Goal: Task Accomplishment & Management: Use online tool/utility

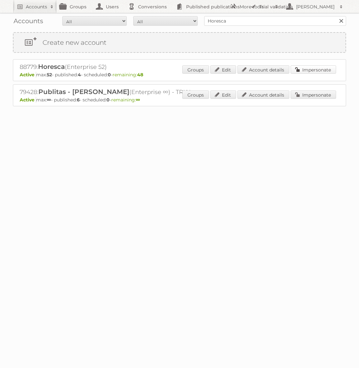
click at [319, 72] on link "Impersonate" at bounding box center [312, 69] width 45 height 8
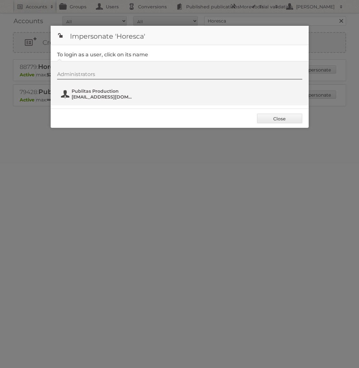
click at [104, 100] on button "Publitas Production fs+horesca@publitas.com" at bounding box center [98, 94] width 76 height 13
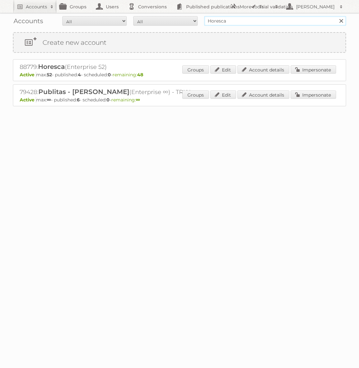
click at [240, 21] on input "Horesca" at bounding box center [275, 21] width 142 height 10
type input "Alimerka"
click at [336, 16] on input "Search" at bounding box center [341, 21] width 10 height 10
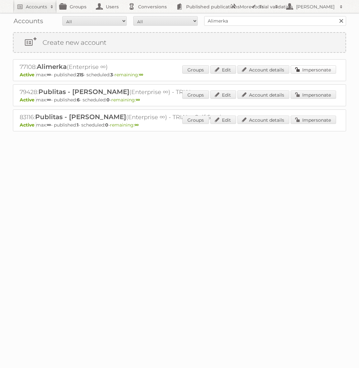
click at [322, 66] on link "Impersonate" at bounding box center [312, 69] width 45 height 8
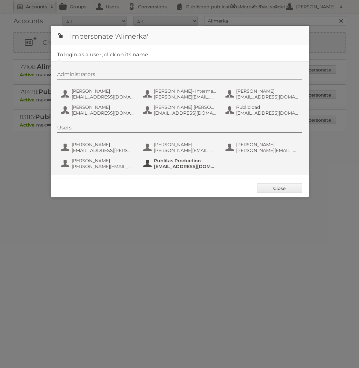
click at [207, 166] on span "fs+alimerka@publitas.com" at bounding box center [185, 167] width 63 height 6
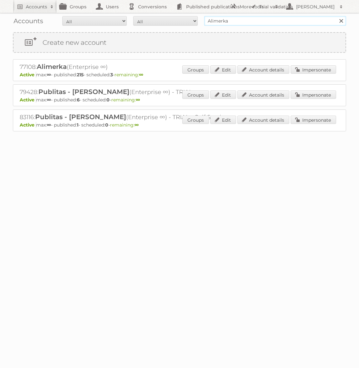
click at [250, 19] on input "Alimerka" at bounding box center [275, 21] width 142 height 10
type input "Holland & Barrett"
click at [336, 16] on input "Search" at bounding box center [341, 21] width 10 height 10
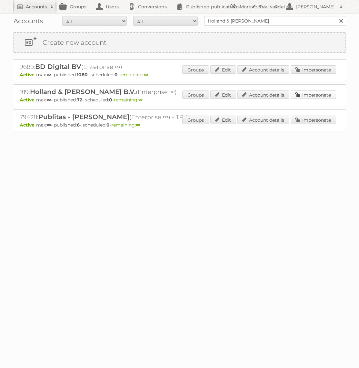
click at [306, 96] on link "Impersonate" at bounding box center [312, 95] width 45 height 8
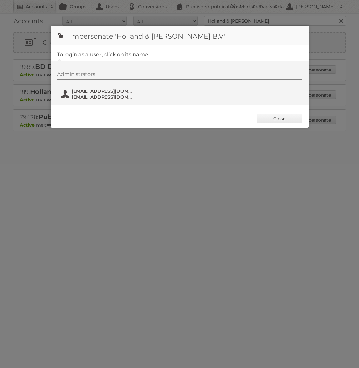
click at [88, 99] on span "fs+hollandbarrett@publitas.com" at bounding box center [103, 97] width 63 height 6
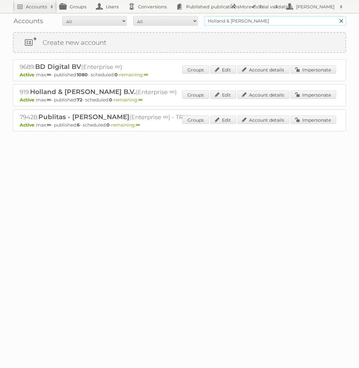
click at [246, 22] on input "Holland & [PERSON_NAME]" at bounding box center [275, 21] width 142 height 10
click at [246, 22] on input "Holland & Barrett" at bounding box center [275, 21] width 142 height 10
type input "GAMMA"
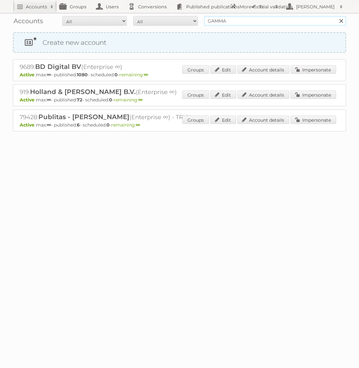
click at [336, 16] on input "Search" at bounding box center [341, 21] width 10 height 10
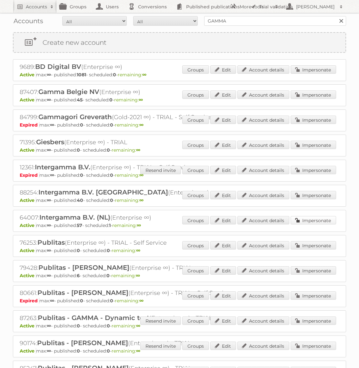
click at [310, 218] on link "Impersonate" at bounding box center [312, 220] width 45 height 8
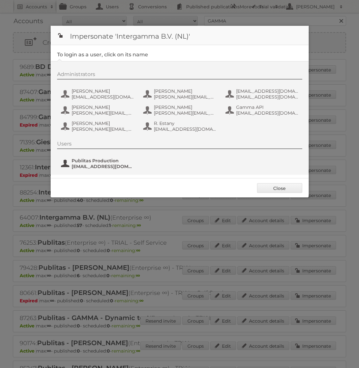
click at [82, 169] on span "fs+gamma@publitas.com" at bounding box center [103, 167] width 63 height 6
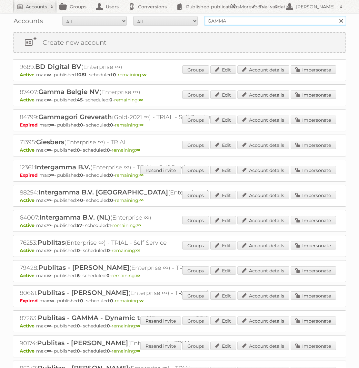
click at [273, 19] on input "GAMMA" at bounding box center [275, 21] width 142 height 10
type input "Alimerka"
click at [336, 16] on input "Search" at bounding box center [341, 21] width 10 height 10
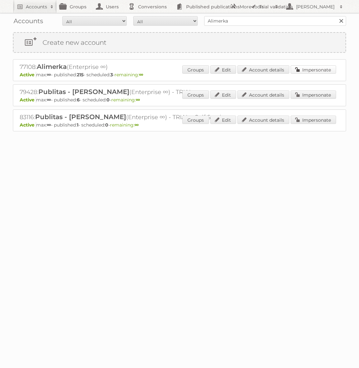
click at [315, 69] on link "Impersonate" at bounding box center [312, 69] width 45 height 8
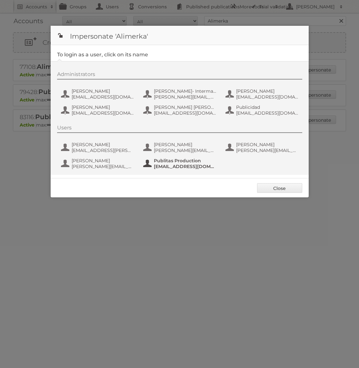
click at [179, 162] on span "Publitas Production" at bounding box center [185, 161] width 63 height 6
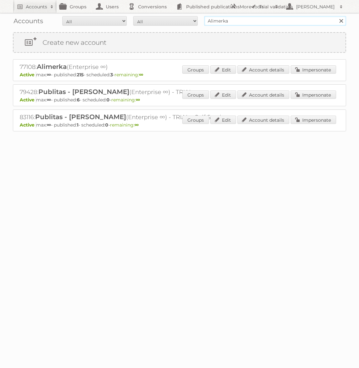
click at [233, 18] on input "Alimerka" at bounding box center [275, 21] width 142 height 10
type input "Action"
click at [336, 16] on input "Search" at bounding box center [341, 21] width 10 height 10
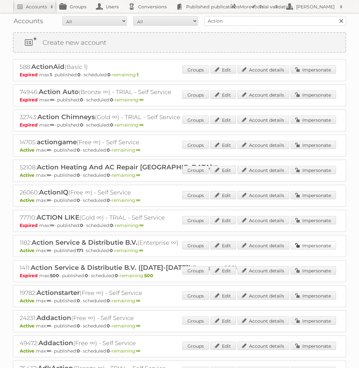
click at [317, 245] on link "Impersonate" at bounding box center [312, 245] width 45 height 8
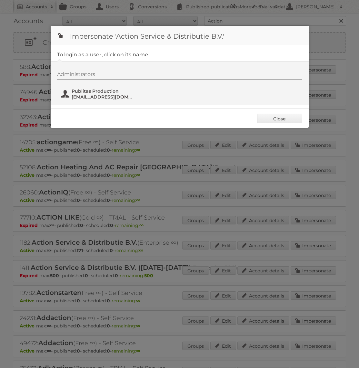
click at [120, 98] on span "fs+action@publitas.com" at bounding box center [103, 97] width 63 height 6
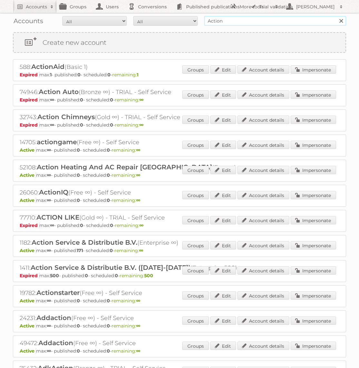
click at [260, 19] on input "Action" at bounding box center [275, 21] width 142 height 10
type input "[DOMAIN_NAME]"
click at [336, 16] on input "Search" at bounding box center [341, 21] width 10 height 10
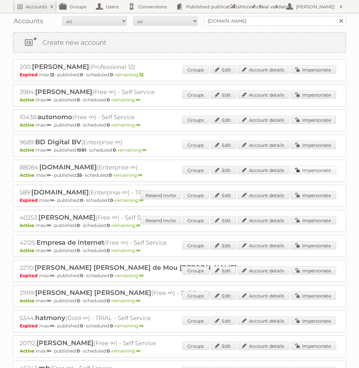
click at [313, 170] on link "Impersonate" at bounding box center [312, 170] width 45 height 8
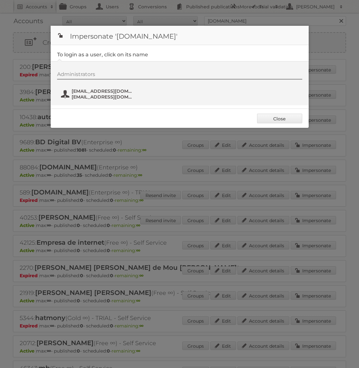
click at [100, 93] on span "[EMAIL_ADDRESS][DOMAIN_NAME]" at bounding box center [103, 91] width 63 height 6
click at [0, 0] on body "Accounts Search Advanced Search Create new account Groups Users Conversions Pub…" at bounding box center [179, 184] width 359 height 368
